Goal: Navigation & Orientation: Find specific page/section

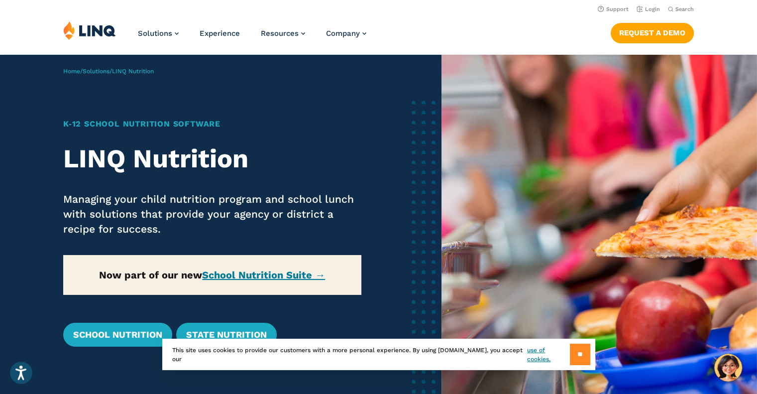
click at [579, 357] on input "**" at bounding box center [580, 354] width 20 height 21
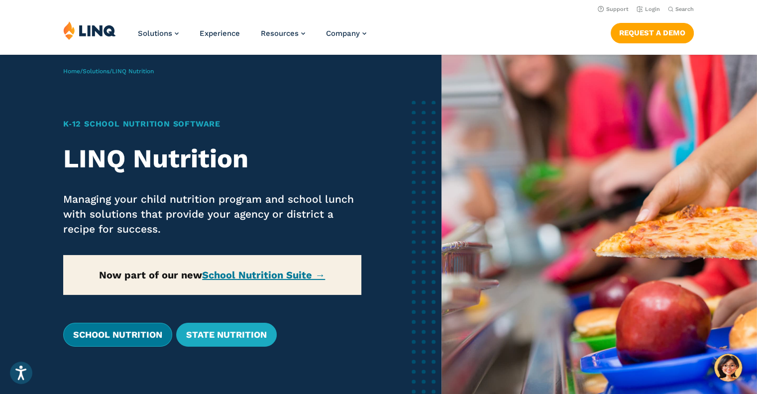
click at [124, 326] on link "School Nutrition" at bounding box center [117, 335] width 109 height 24
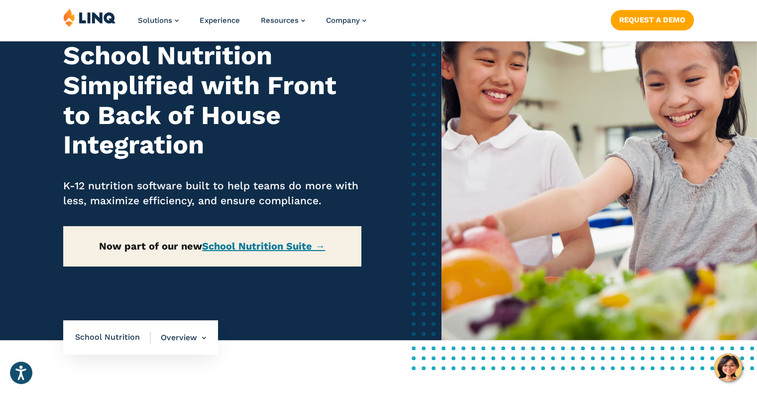
scroll to position [80, 0]
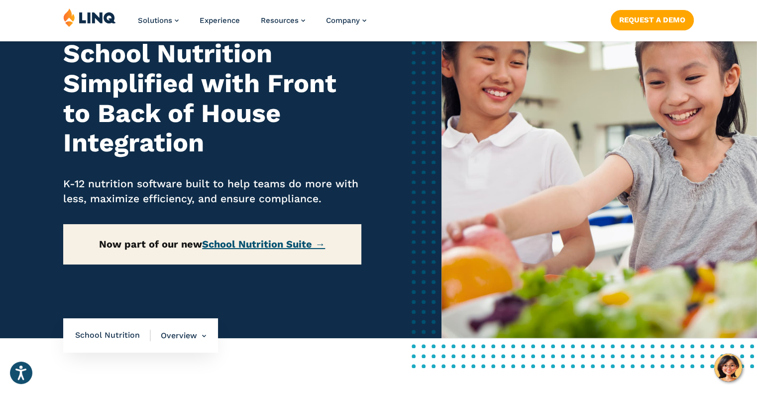
click at [269, 242] on link "School Nutrition Suite →" at bounding box center [263, 244] width 123 height 12
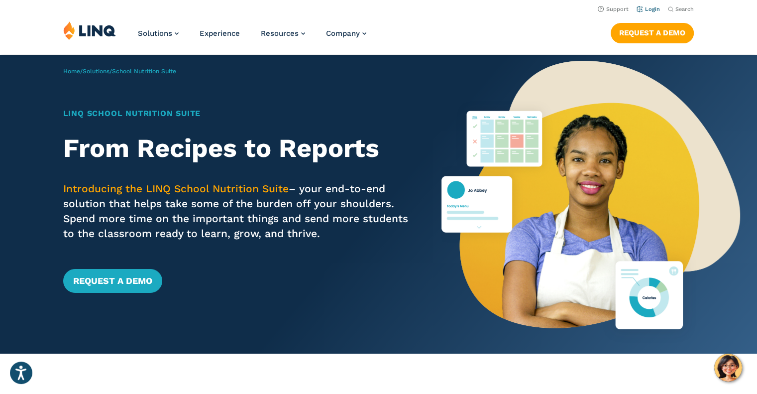
click at [649, 11] on link "Login" at bounding box center [648, 9] width 23 height 6
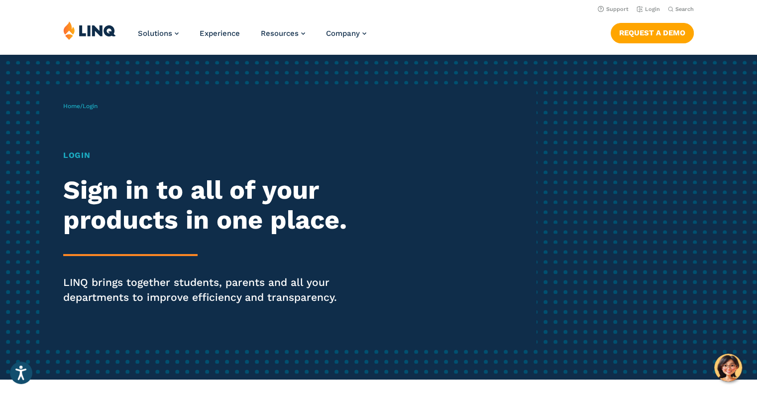
click at [78, 156] on h1 "Login" at bounding box center [209, 155] width 292 height 12
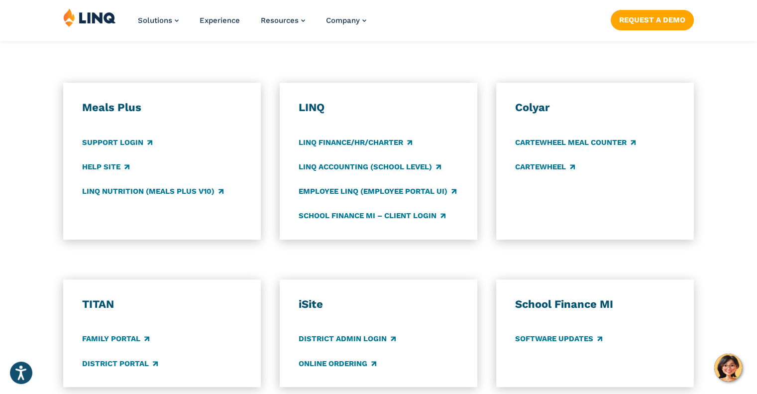
scroll to position [538, 0]
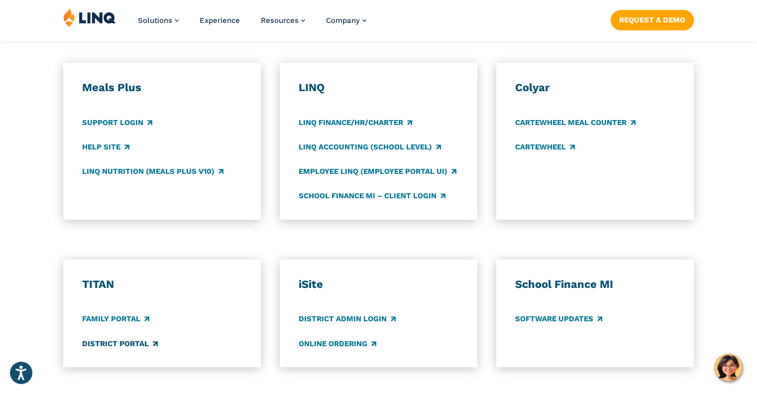
click at [114, 345] on link "District Portal" at bounding box center [120, 343] width 76 height 11
